Goal: Check status

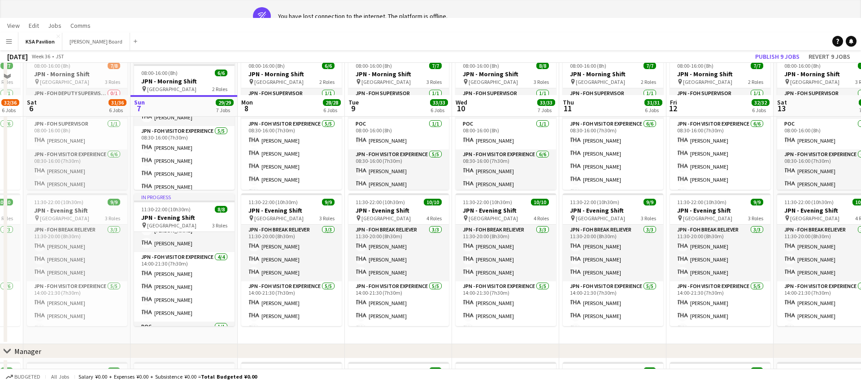
scroll to position [40, 0]
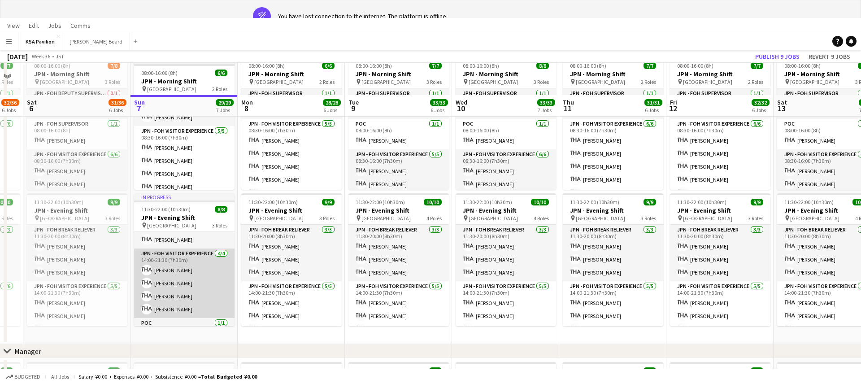
click at [183, 281] on app-card-role "JPN - FOH Visitor Experience [DATE] 14:00-21:30 (7h30m) [PERSON_NAME] [PERSON_N…" at bounding box center [184, 283] width 100 height 70
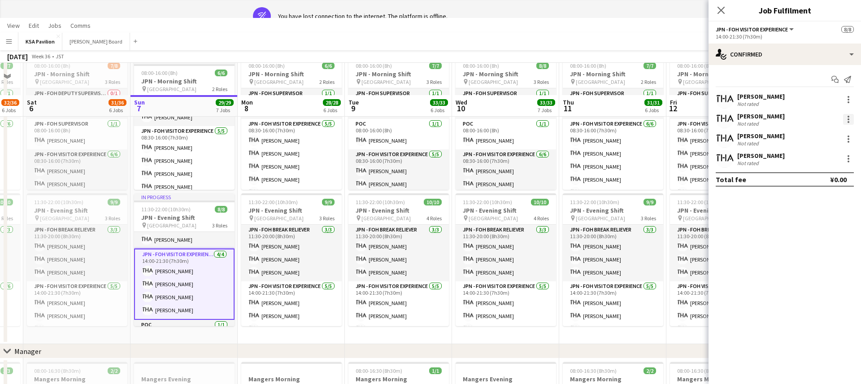
click at [845, 117] on div at bounding box center [848, 119] width 11 height 11
click at [819, 216] on button "Remove" at bounding box center [819, 222] width 70 height 22
click at [770, 158] on input at bounding box center [789, 158] width 104 height 11
type input "*****"
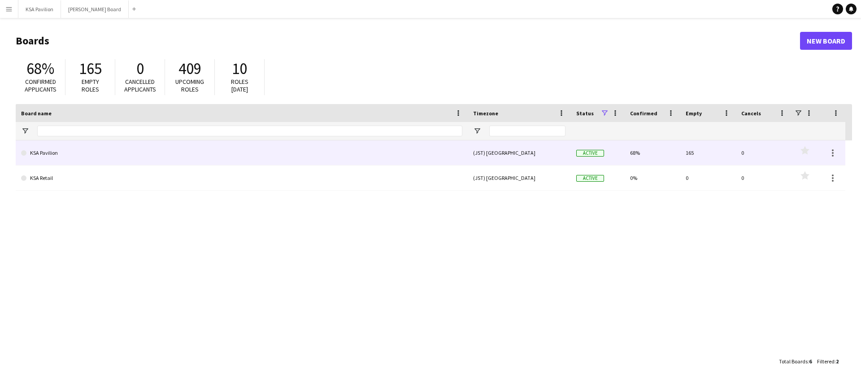
click at [52, 152] on link "KSA Pavilion" at bounding box center [241, 152] width 441 height 25
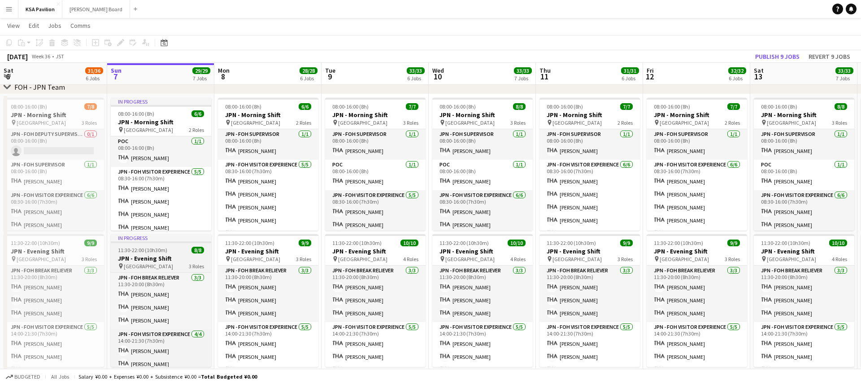
scroll to position [353, 0]
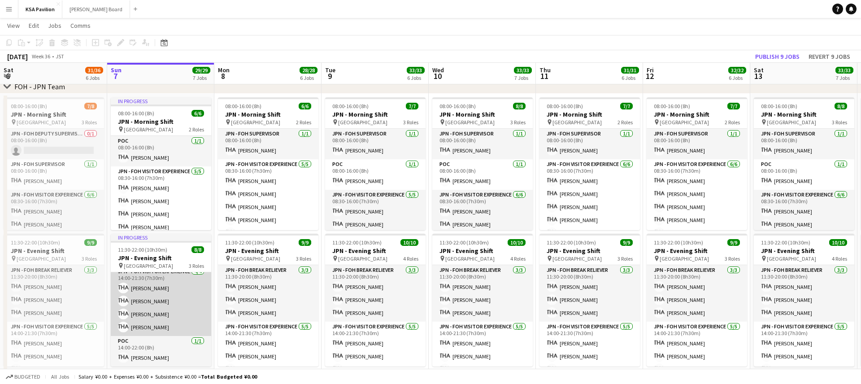
click at [161, 309] on app-card-role "JPN - FOH Visitor Experience [DATE] 14:00-21:30 (7h30m) [PERSON_NAME] [PERSON_N…" at bounding box center [161, 301] width 100 height 70
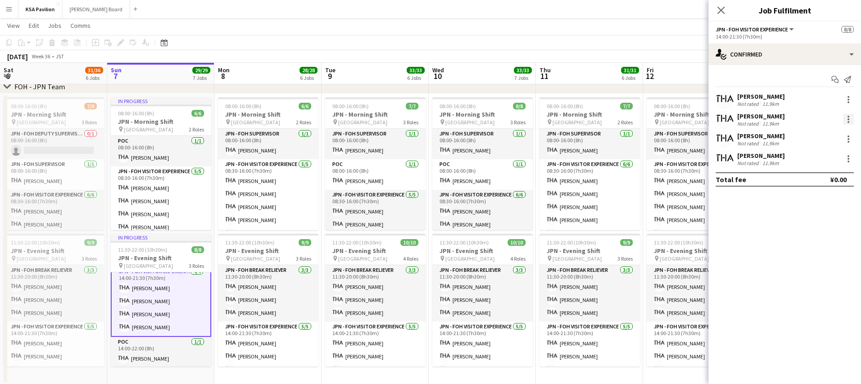
click at [848, 119] on div at bounding box center [849, 119] width 2 height 2
click at [815, 224] on span "Remove" at bounding box center [804, 222] width 27 height 8
click at [772, 158] on input at bounding box center [789, 158] width 104 height 11
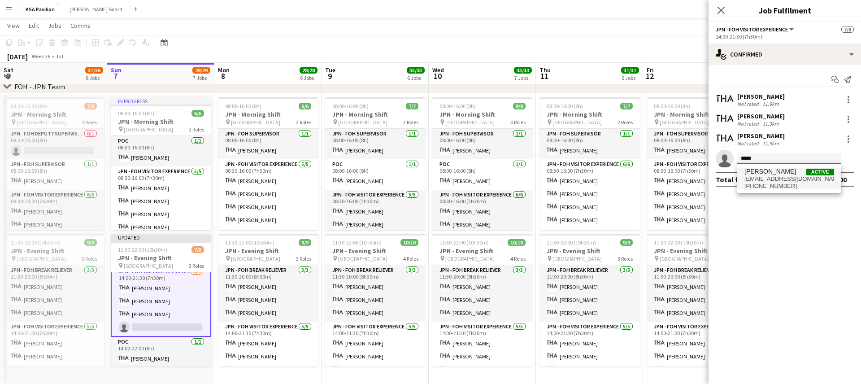
type input "*****"
click at [761, 177] on span "fohksaosaka+20@gmail.com" at bounding box center [790, 178] width 90 height 7
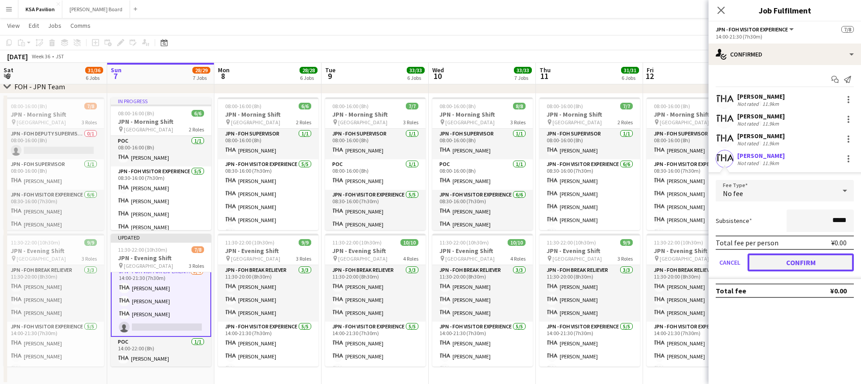
click at [813, 262] on button "Confirm" at bounding box center [801, 262] width 106 height 18
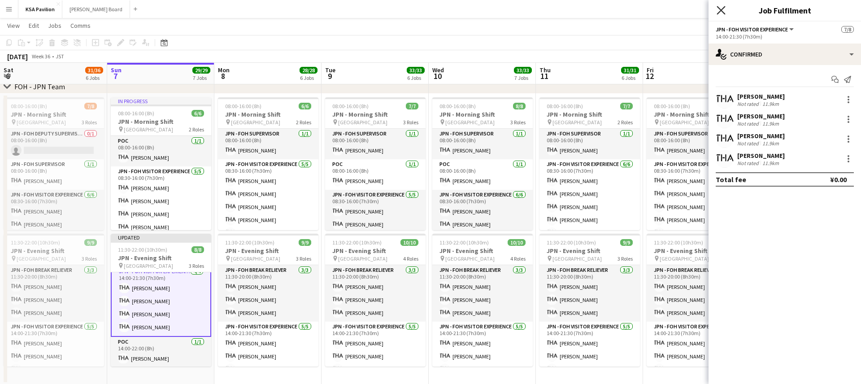
click at [722, 12] on icon at bounding box center [721, 10] width 9 height 9
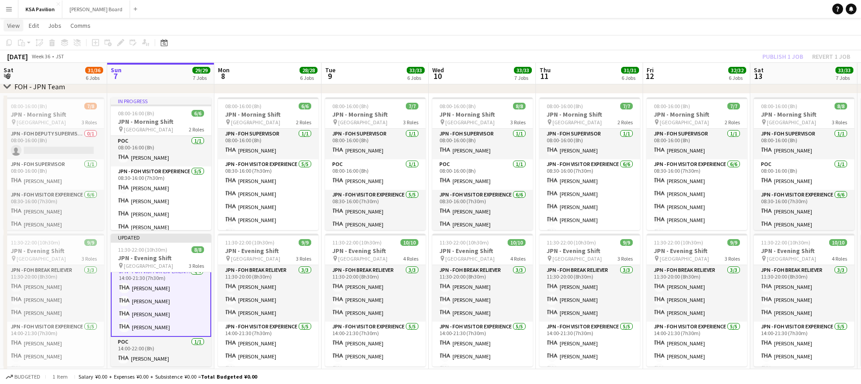
click at [15, 25] on span "View" at bounding box center [13, 26] width 13 height 8
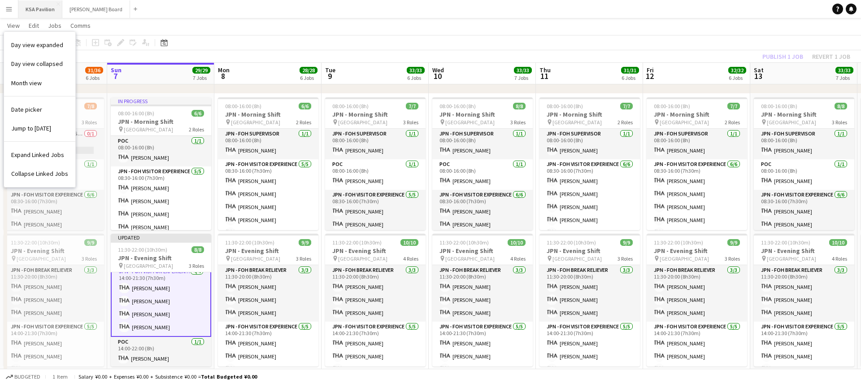
click at [34, 9] on button "KSA Pavilion Close" at bounding box center [40, 8] width 44 height 17
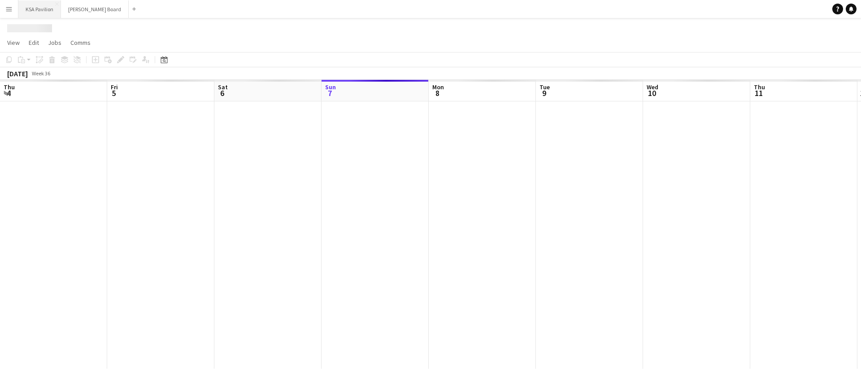
scroll to position [0, 214]
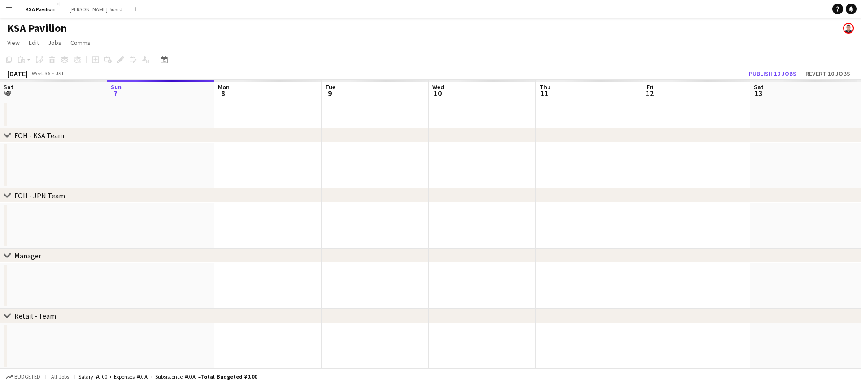
click at [13, 9] on button "Menu" at bounding box center [9, 9] width 18 height 18
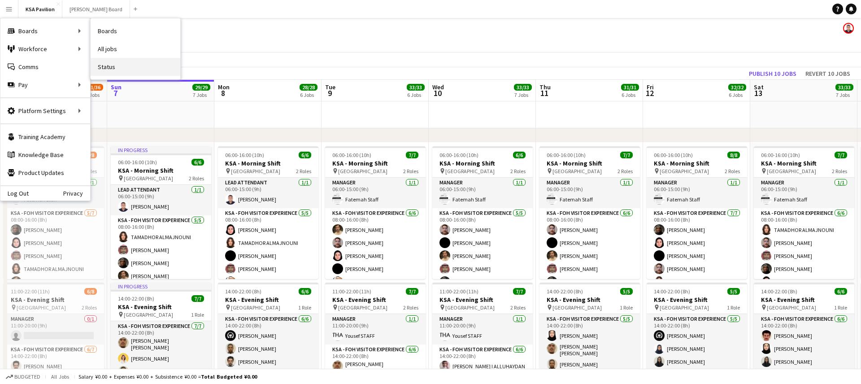
click at [135, 64] on link "Status" at bounding box center [136, 67] width 90 height 18
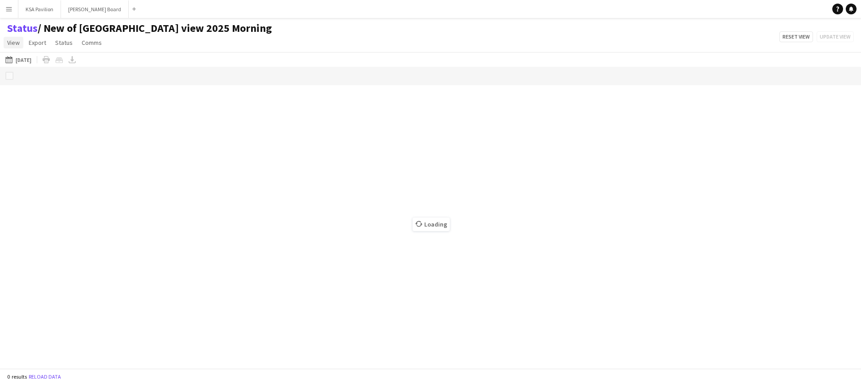
click at [14, 41] on span "View" at bounding box center [13, 43] width 13 height 8
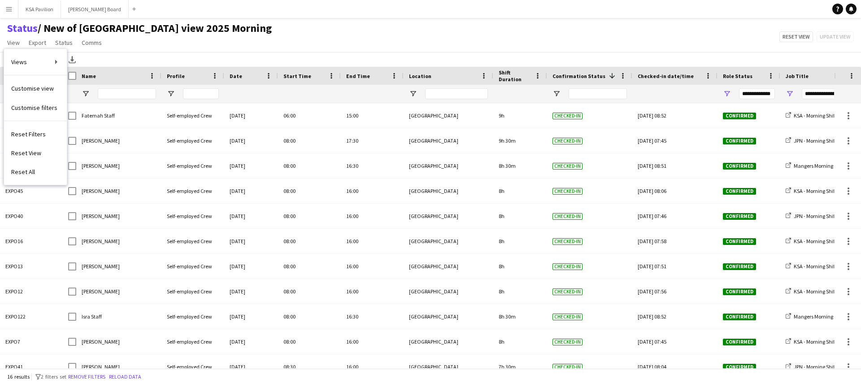
click at [238, 40] on div "Status / New of Osaka view 2025 Morning View Views Default view New of Osaka vi…" at bounding box center [430, 37] width 861 height 31
click at [31, 7] on button "KSA Pavilion Close" at bounding box center [39, 8] width 43 height 17
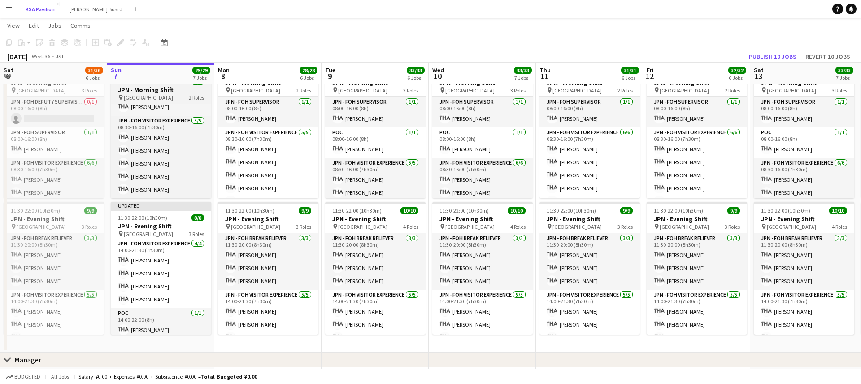
scroll to position [62, 0]
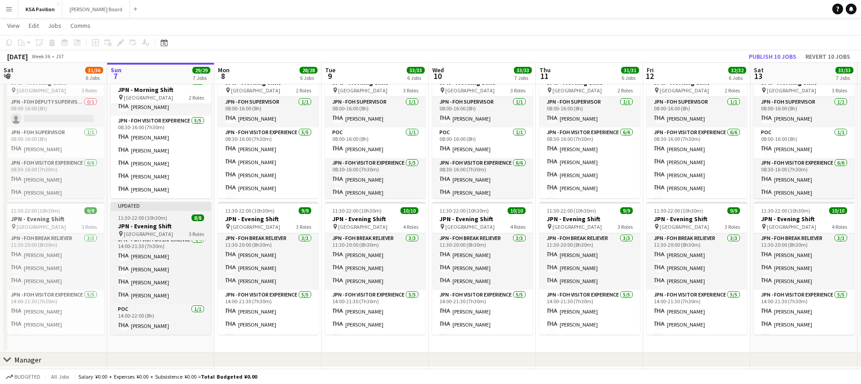
click at [170, 207] on div "Updated" at bounding box center [161, 205] width 100 height 7
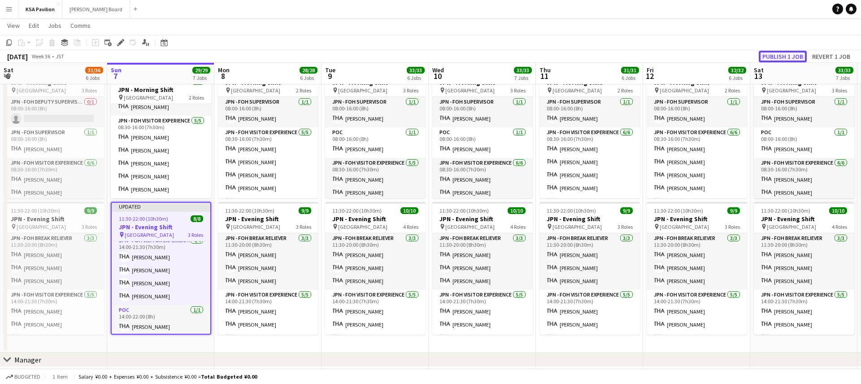
click at [778, 53] on button "Publish 1 job" at bounding box center [783, 57] width 48 height 12
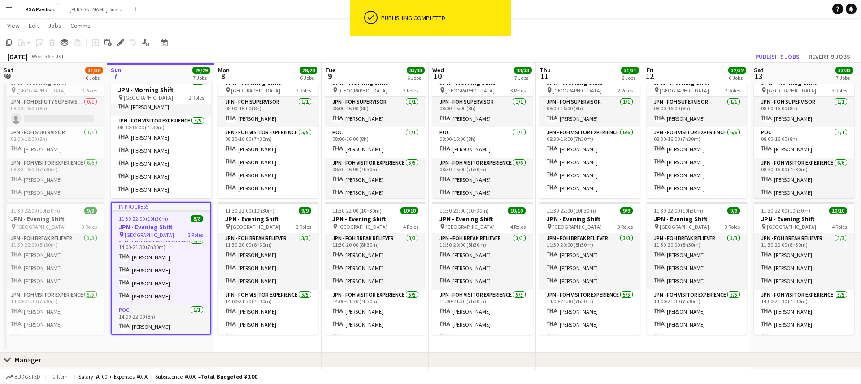
click at [12, 12] on app-icon "Menu" at bounding box center [8, 8] width 7 height 7
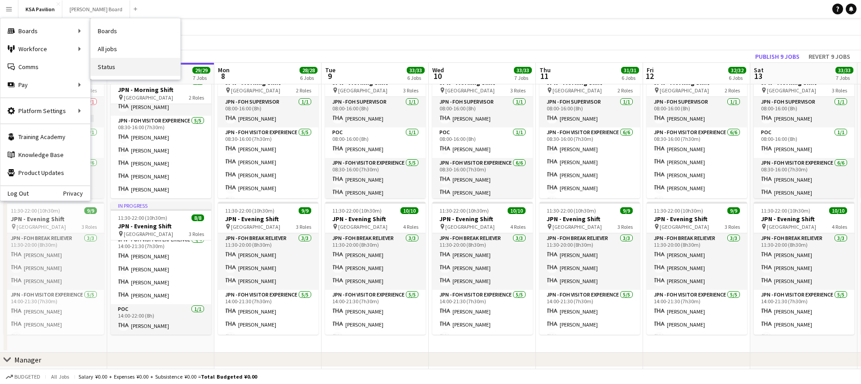
click at [124, 67] on link "Status" at bounding box center [136, 67] width 90 height 18
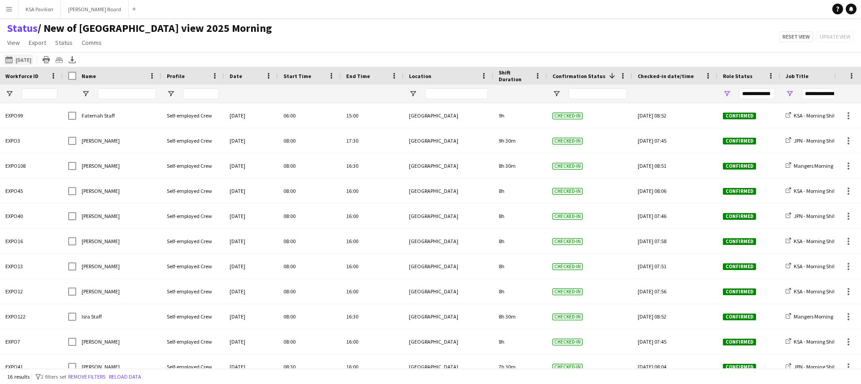
click at [22, 60] on button "08-07-2025 08-07-2025" at bounding box center [19, 59] width 30 height 11
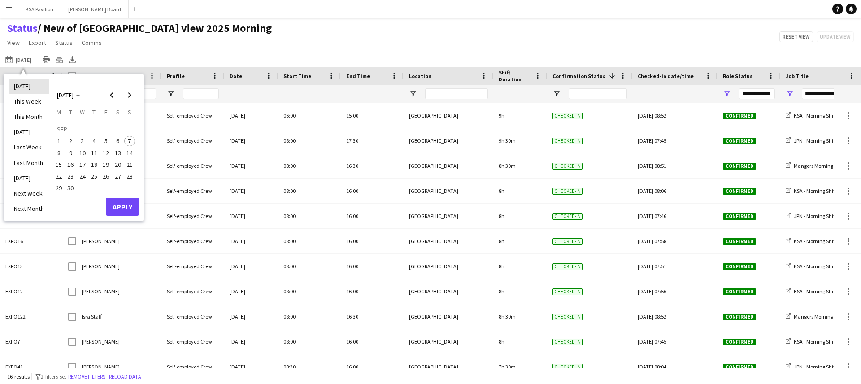
click at [31, 83] on li "[DATE]" at bounding box center [29, 85] width 41 height 15
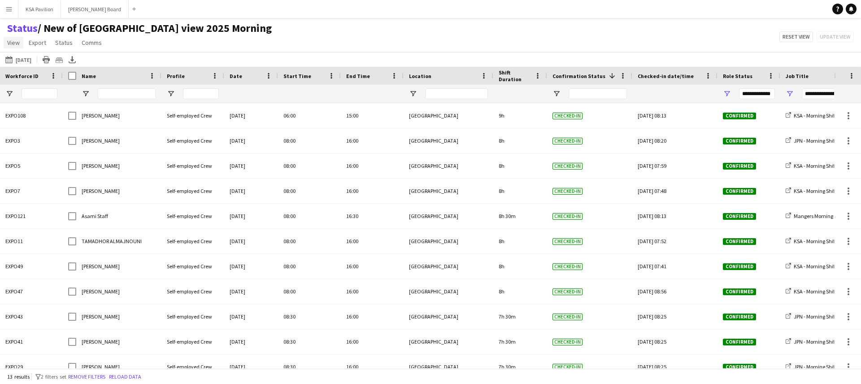
click at [11, 41] on span "View" at bounding box center [13, 43] width 13 height 8
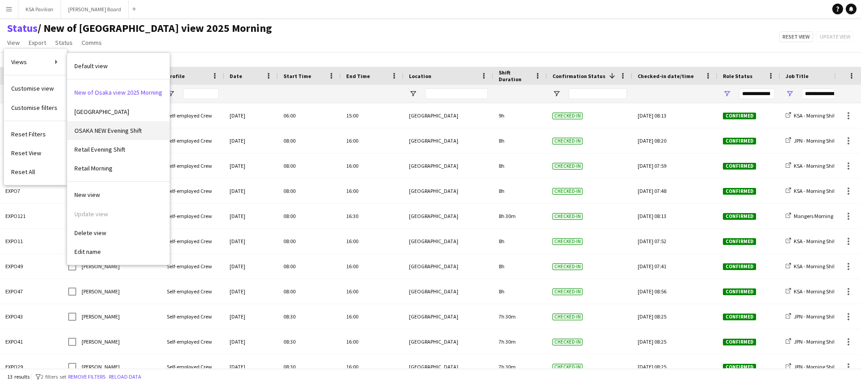
click at [136, 127] on span "OSAKA NEW Evening Shift" at bounding box center [107, 130] width 67 height 8
type input "**********"
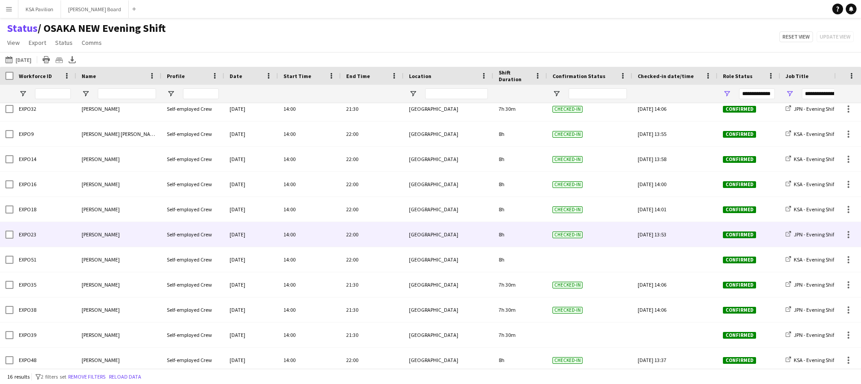
scroll to position [137, 0]
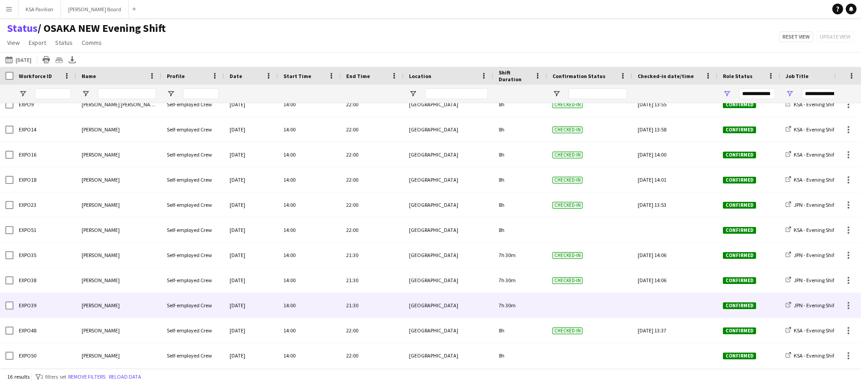
click at [854, 304] on div at bounding box center [847, 305] width 27 height 25
click at [851, 304] on div at bounding box center [848, 305] width 11 height 11
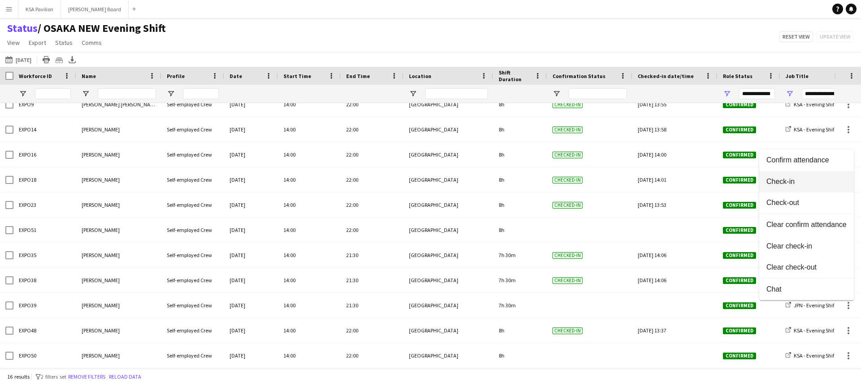
click at [801, 179] on span "Check-in" at bounding box center [807, 182] width 80 height 8
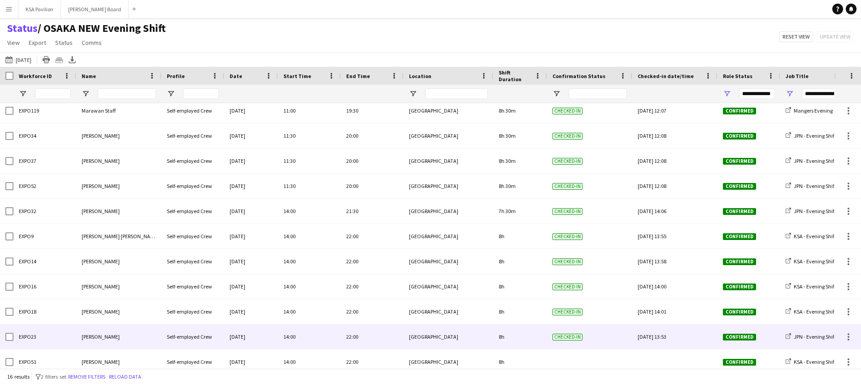
scroll to position [0, 0]
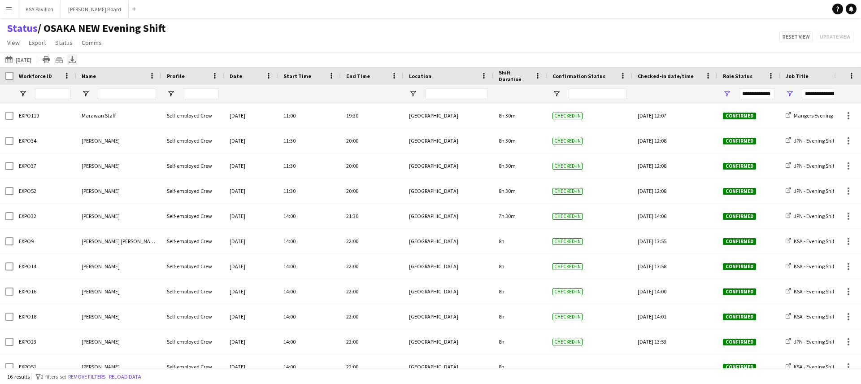
click at [74, 60] on icon "Export XLSX" at bounding box center [72, 59] width 7 height 7
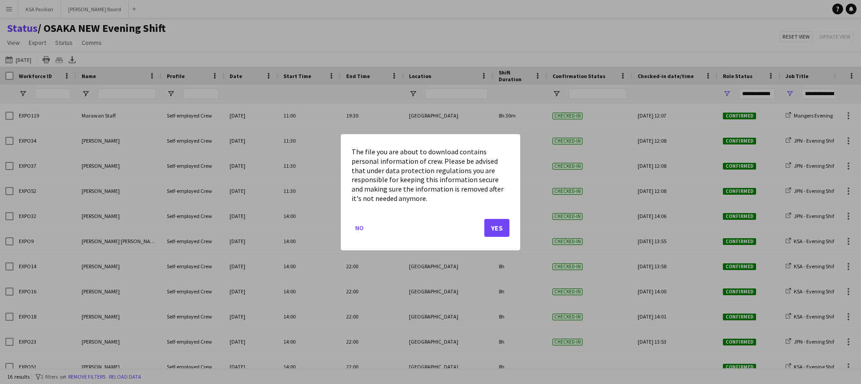
click at [499, 218] on mat-dialog-actions "No Yes" at bounding box center [431, 231] width 158 height 38
click at [499, 227] on button "Yes" at bounding box center [496, 227] width 25 height 18
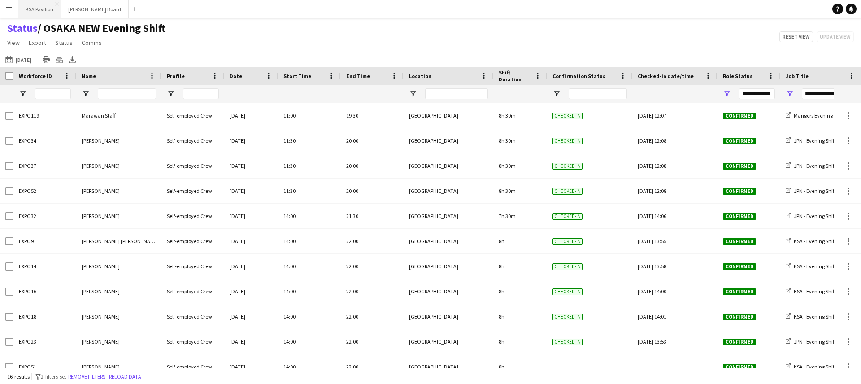
click at [45, 11] on button "KSA Pavilion Close" at bounding box center [39, 8] width 43 height 17
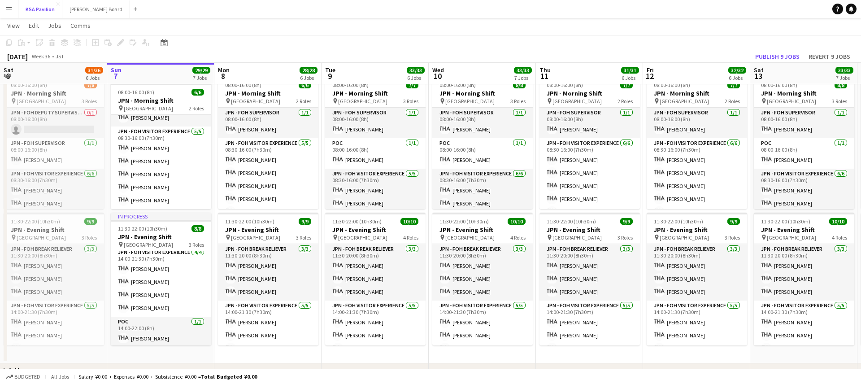
scroll to position [62, 0]
